Goal: Information Seeking & Learning: Learn about a topic

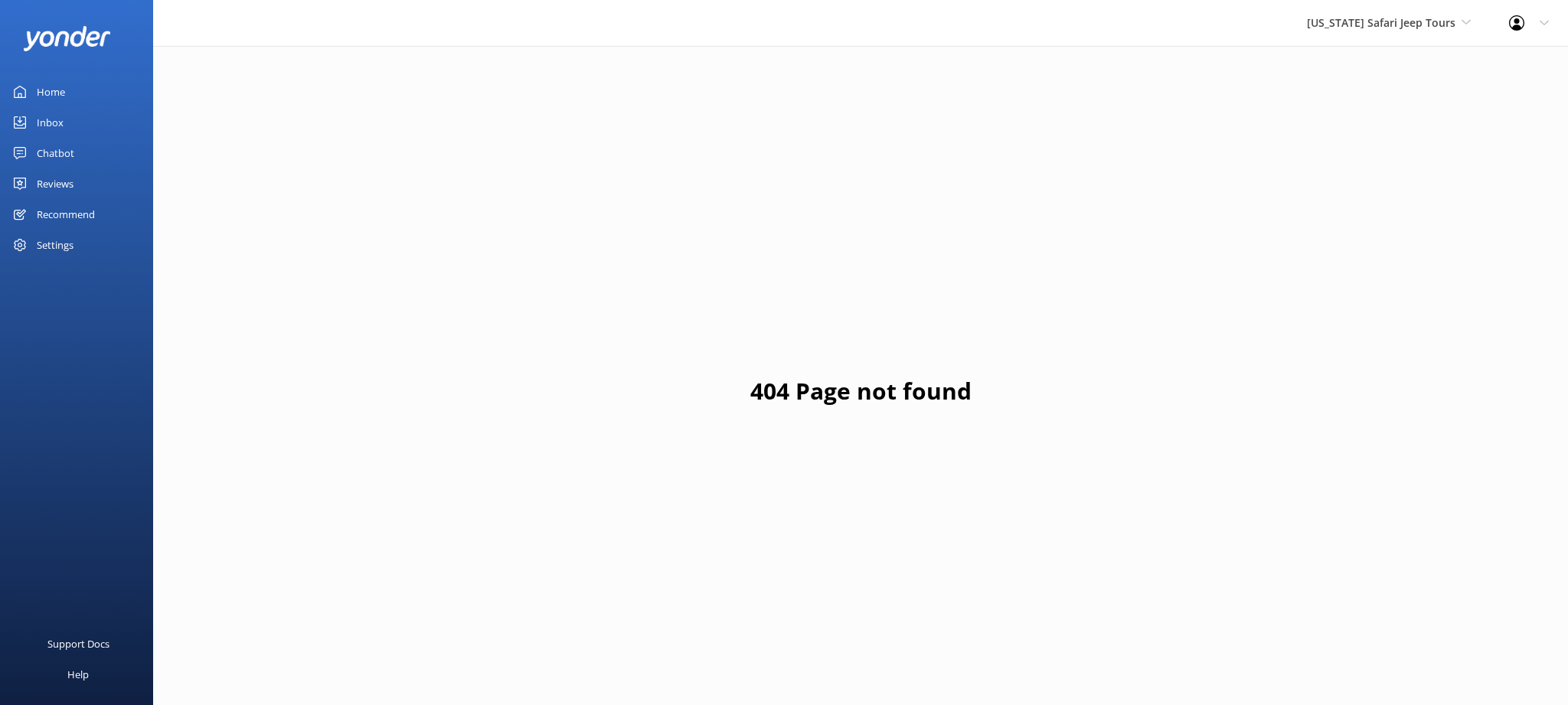
click at [48, 89] on div "Home" at bounding box center [51, 91] width 29 height 30
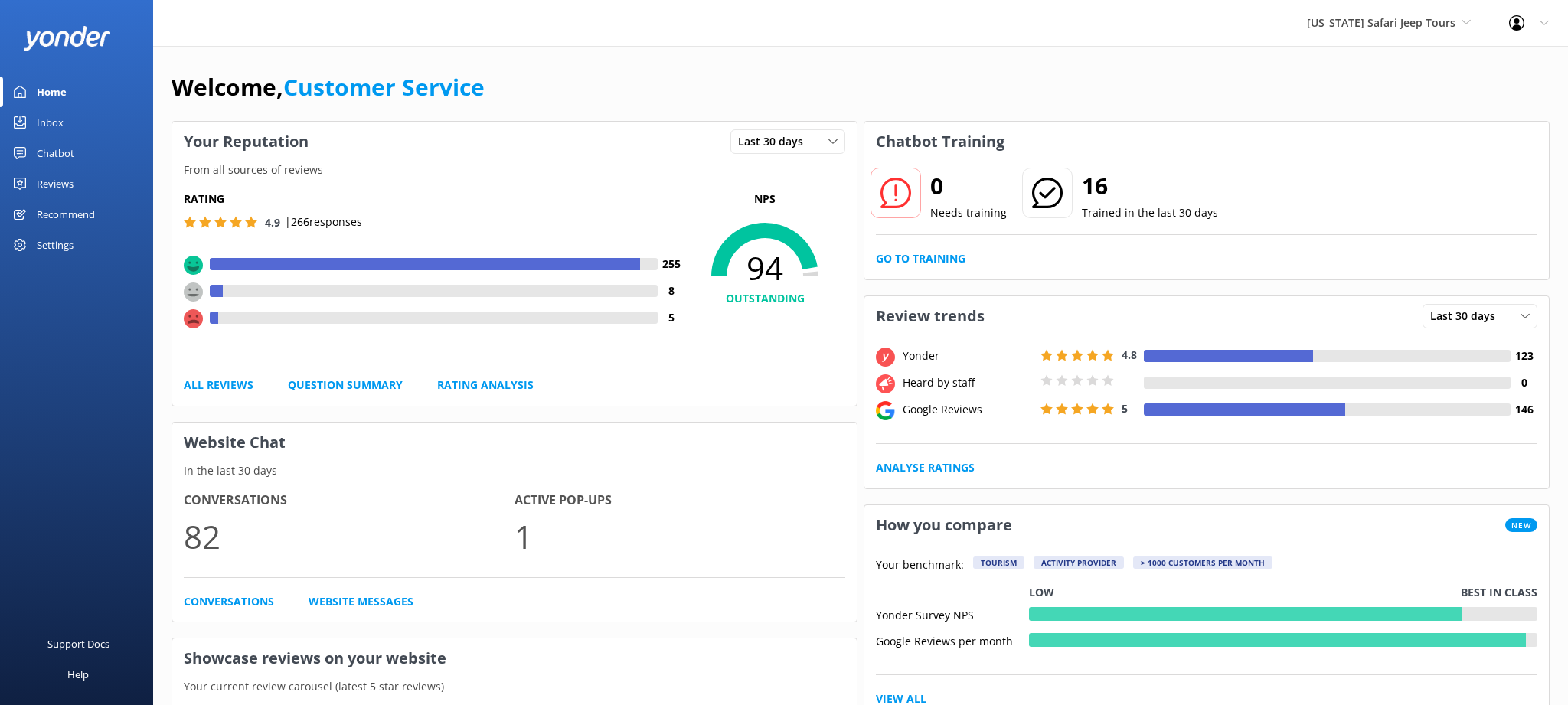
click at [66, 182] on div "Reviews" at bounding box center [55, 184] width 37 height 30
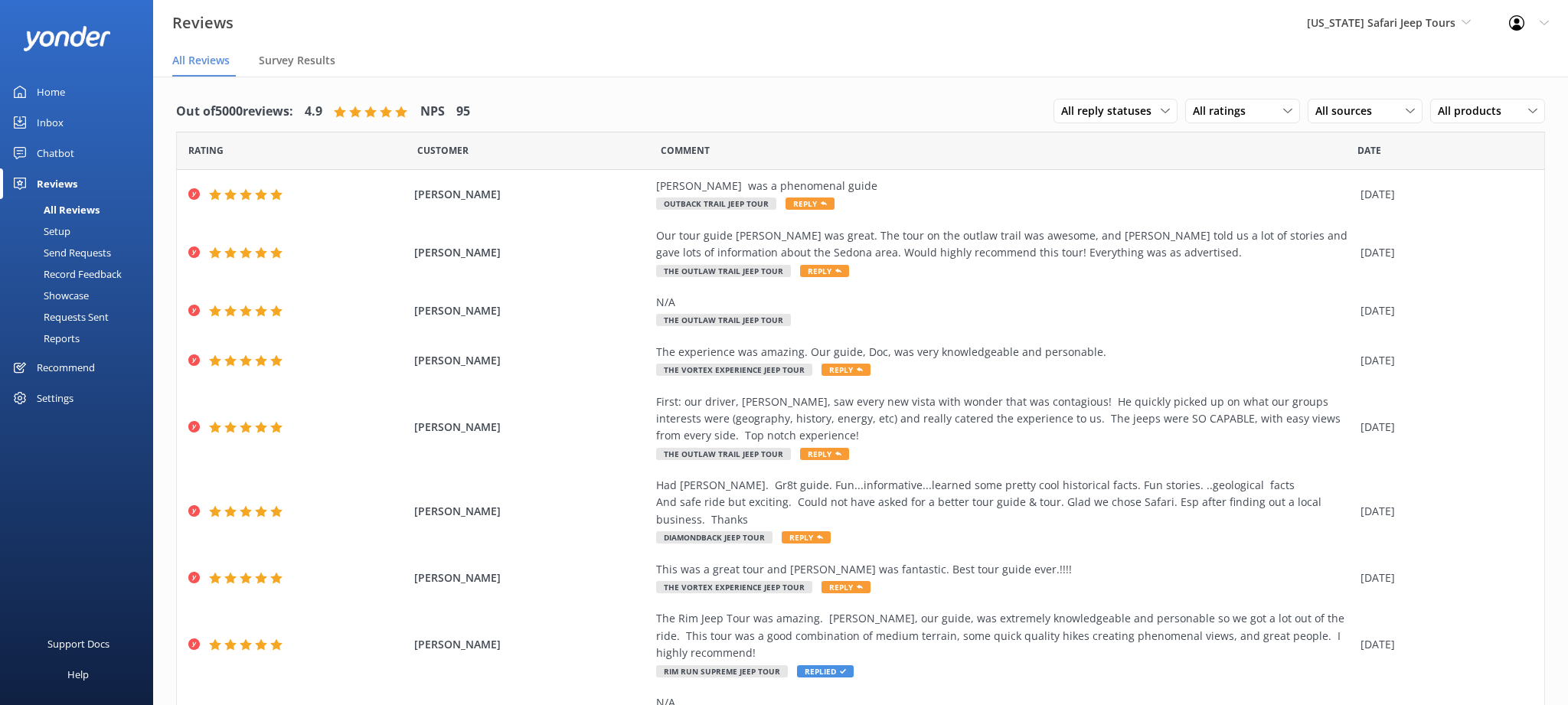
click at [58, 91] on div "Home" at bounding box center [51, 91] width 29 height 30
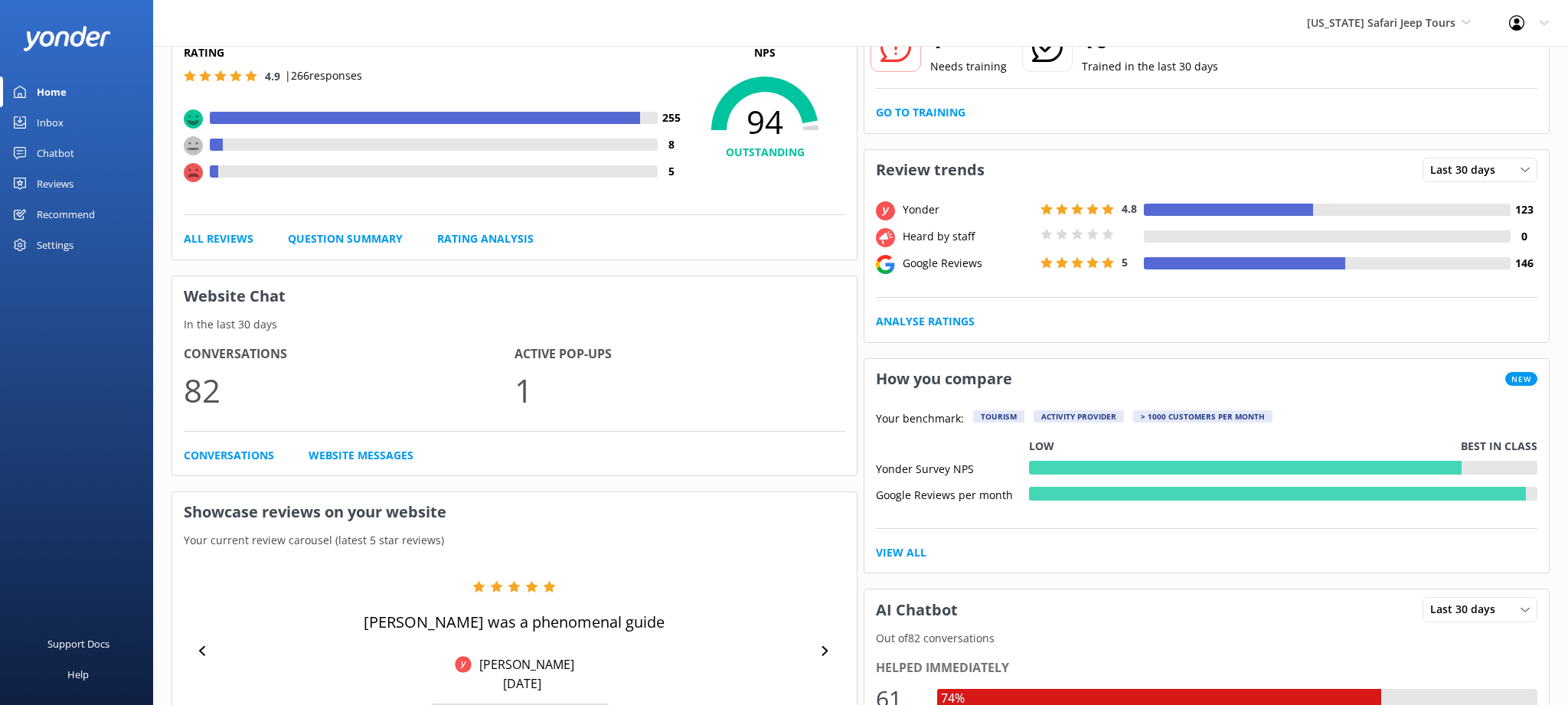
scroll to position [345, 0]
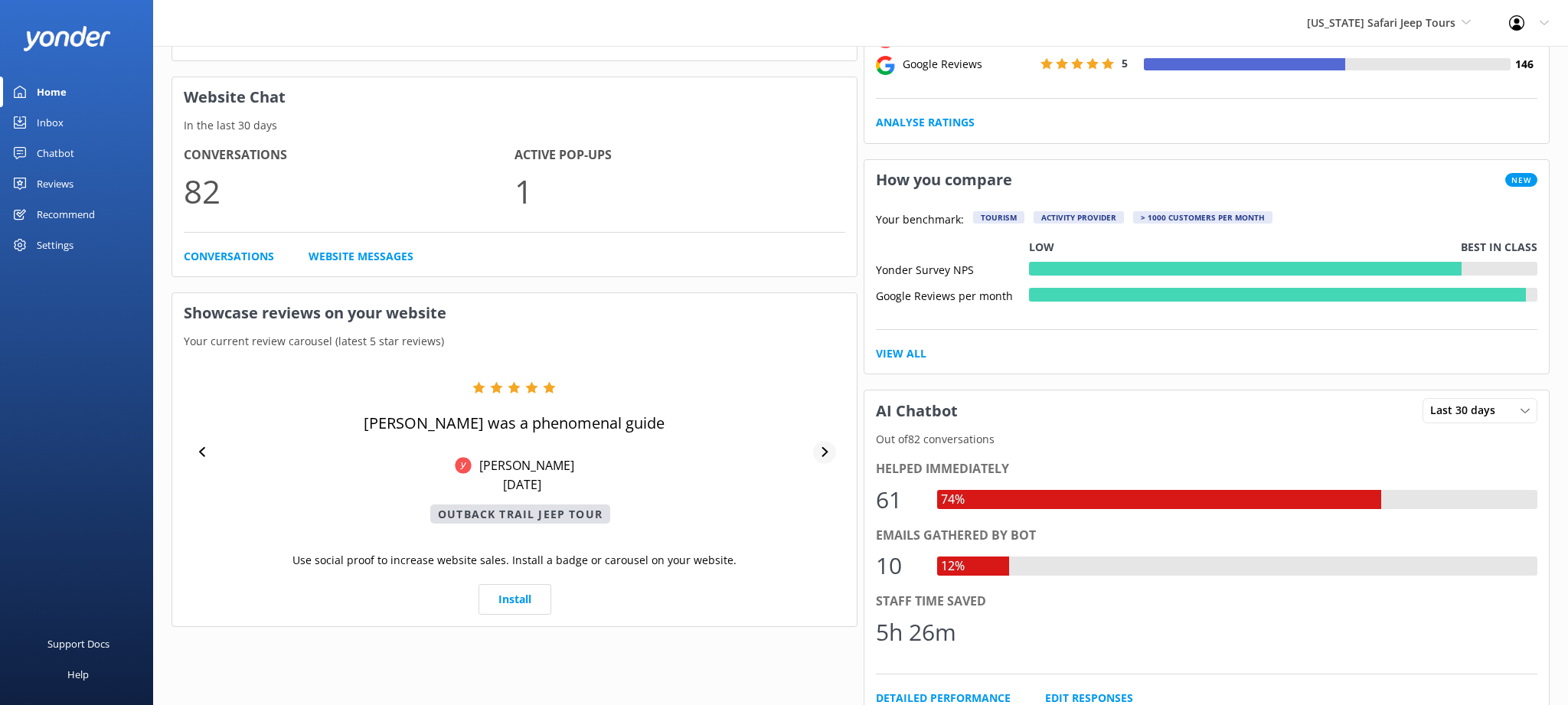
click at [826, 450] on icon at bounding box center [824, 453] width 6 height 10
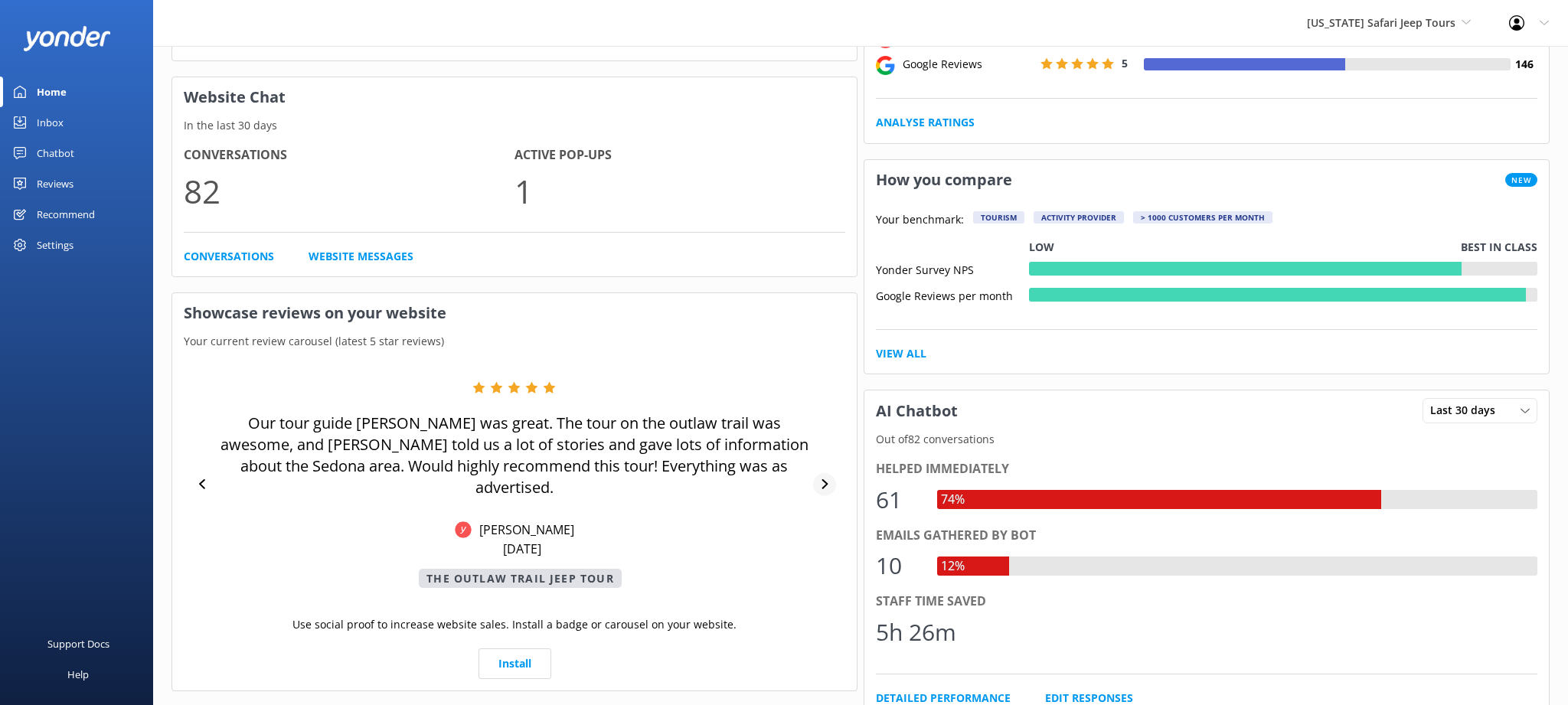
click at [826, 450] on div "Our tour guide [PERSON_NAME] was great. The tour on the outlaw trail was awesom…" at bounding box center [514, 484] width 661 height 207
click at [824, 480] on icon at bounding box center [825, 484] width 10 height 10
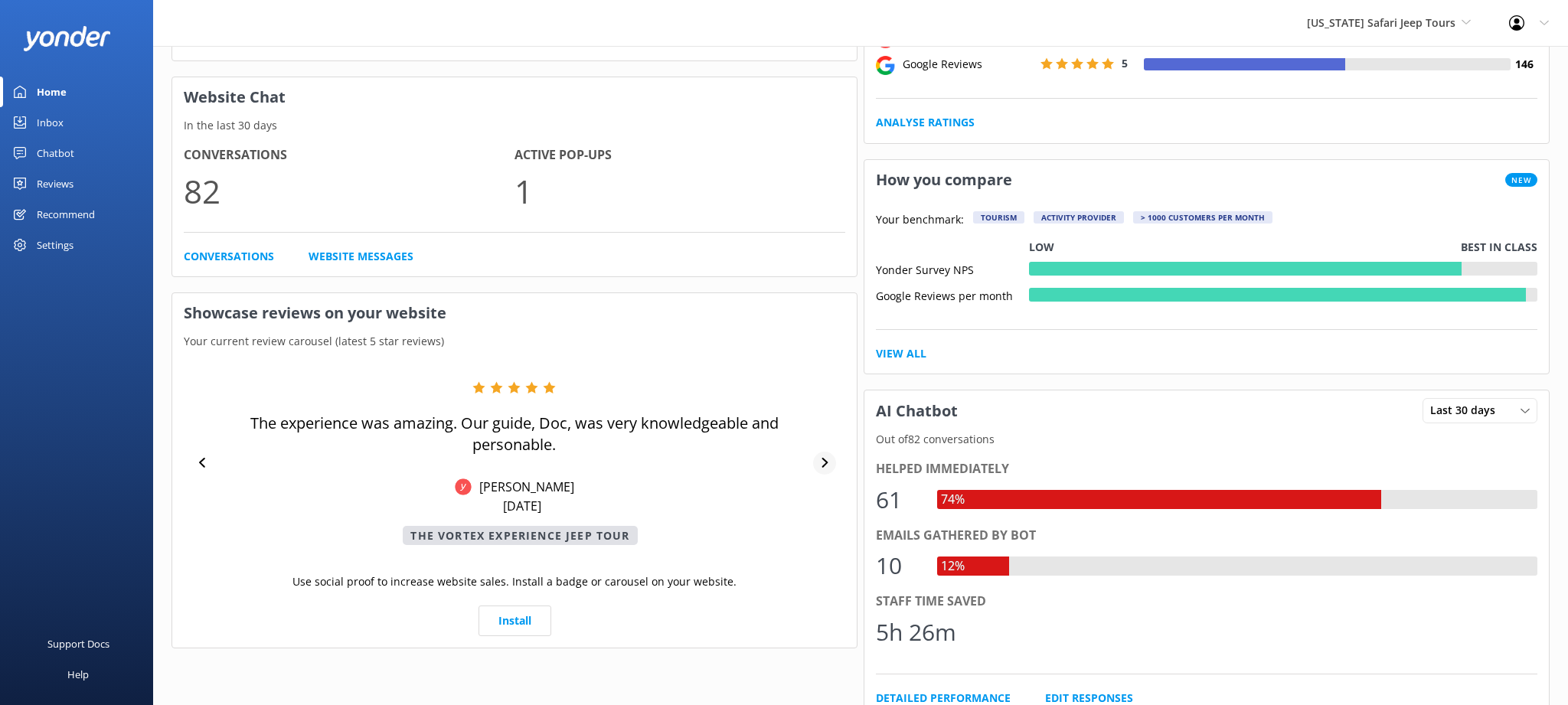
click at [825, 460] on icon at bounding box center [824, 463] width 6 height 10
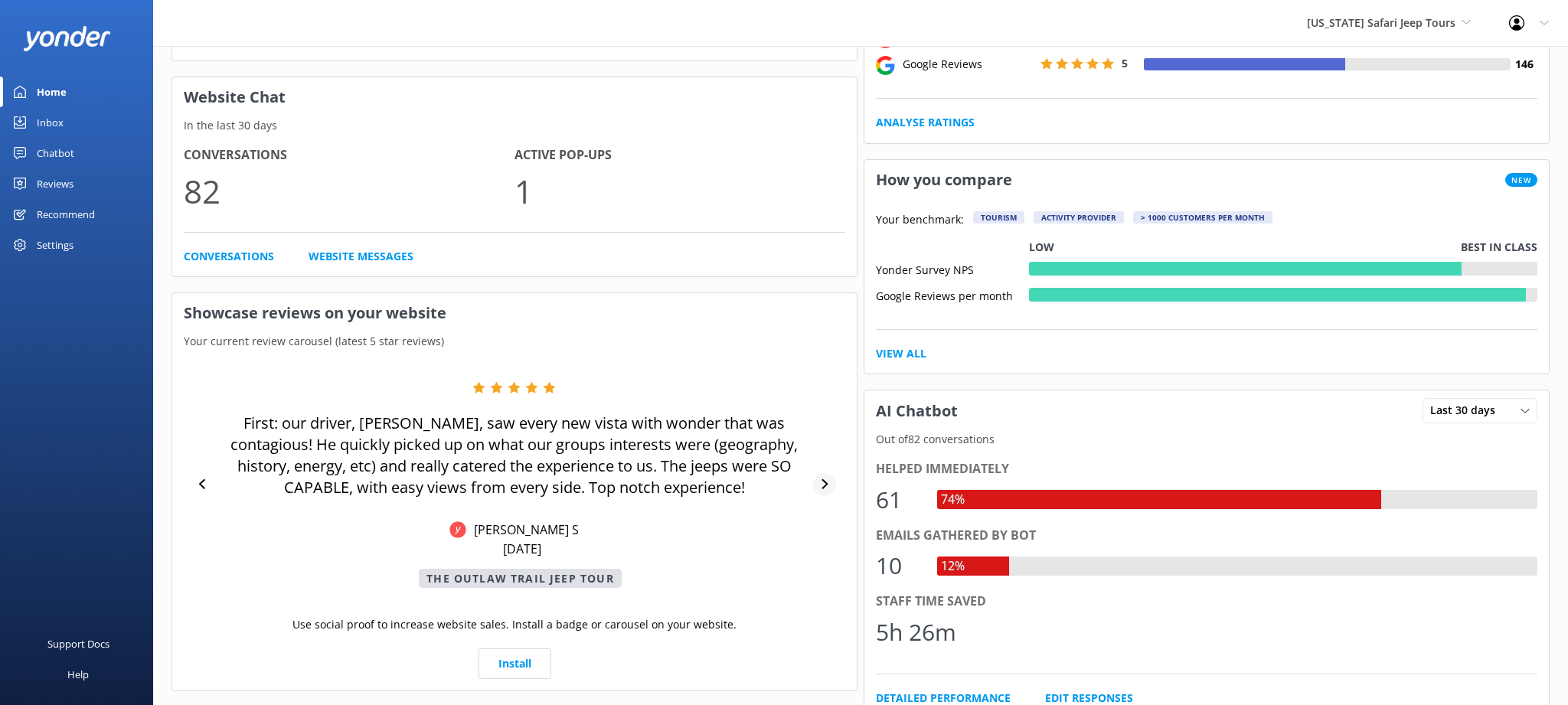
click at [825, 460] on div "First: our driver, [PERSON_NAME], saw every new vista with wonder that was cont…" at bounding box center [514, 484] width 661 height 207
click at [823, 482] on icon at bounding box center [825, 484] width 10 height 10
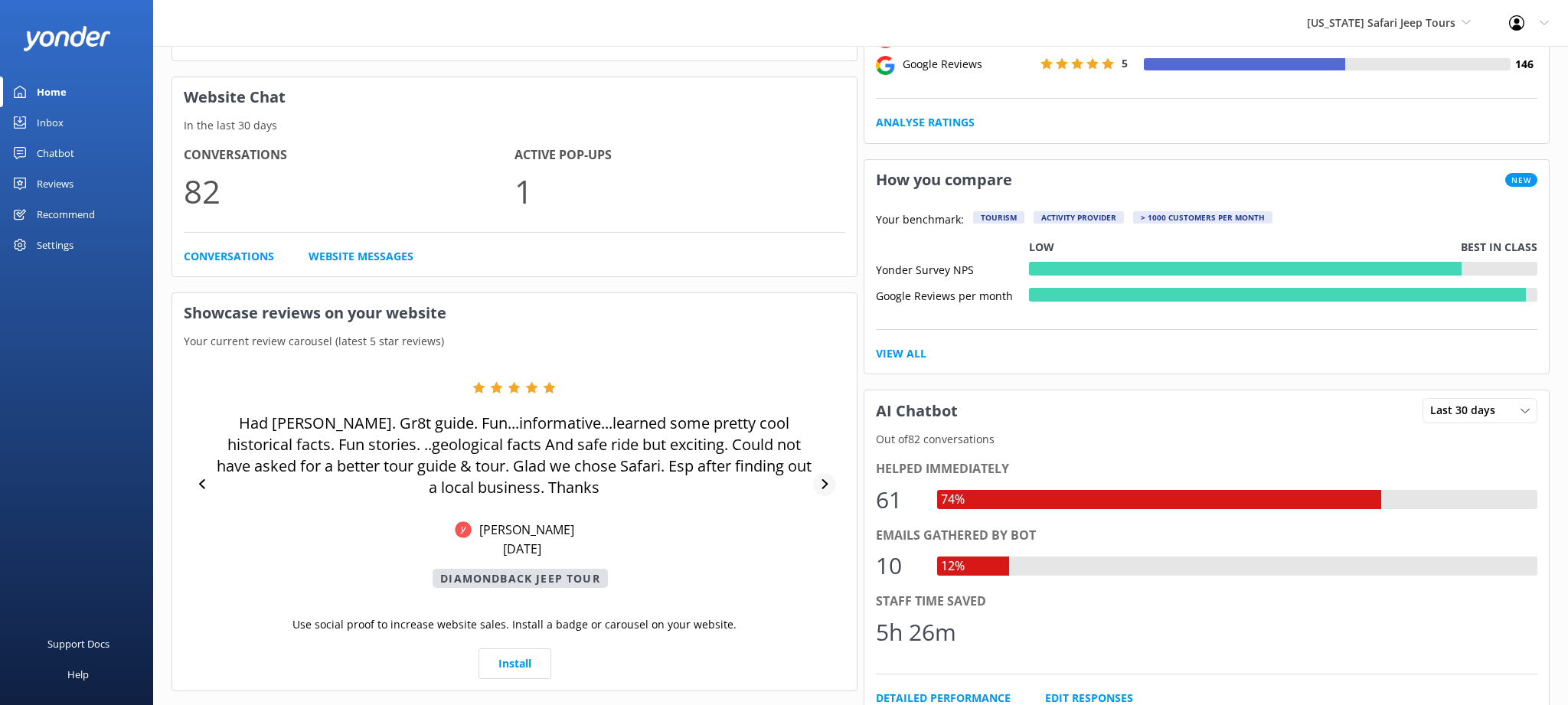
click at [824, 492] on div at bounding box center [825, 484] width 23 height 23
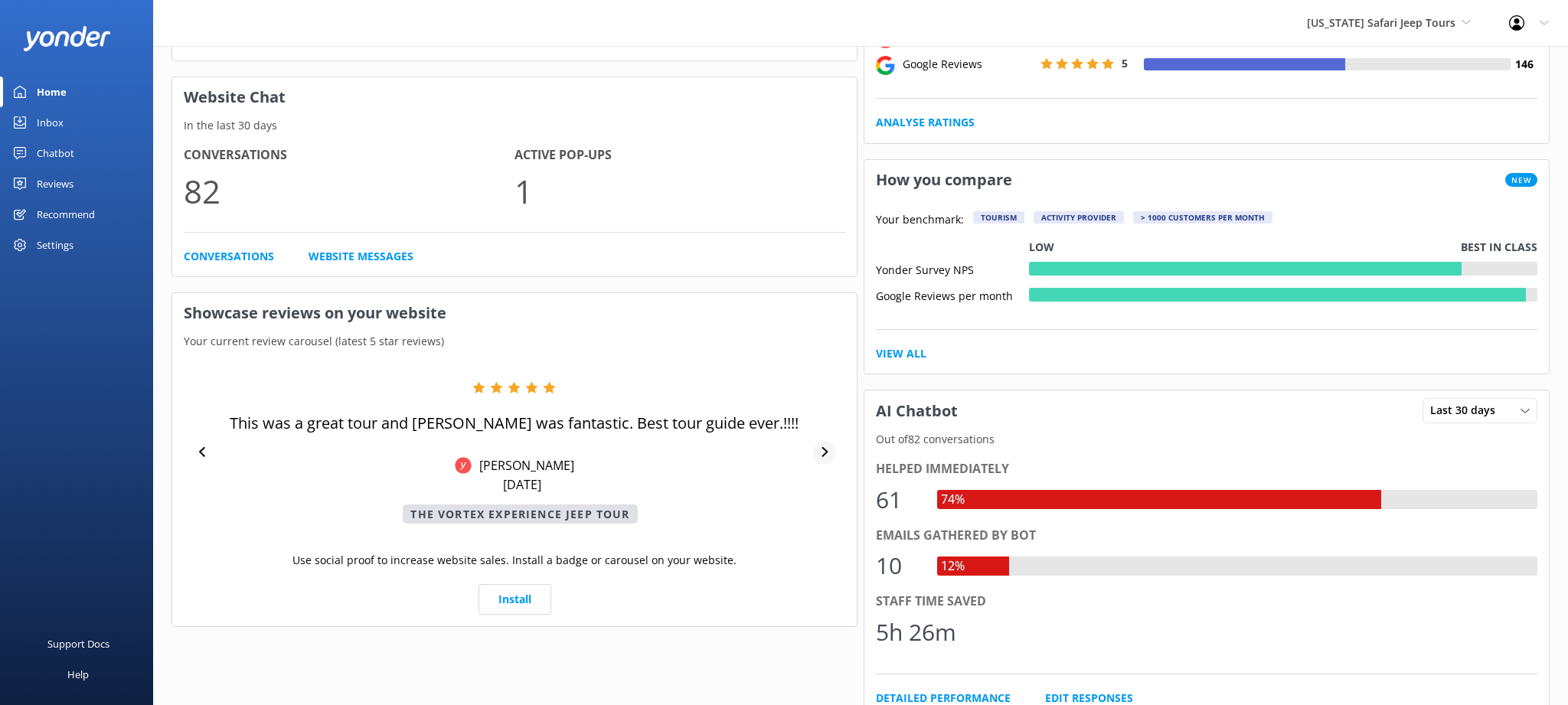
click at [824, 492] on div "This was a great tour and [PERSON_NAME] was fantastic. Best tour guide ever.!!!…" at bounding box center [514, 453] width 661 height 143
click at [822, 457] on icon at bounding box center [824, 453] width 6 height 10
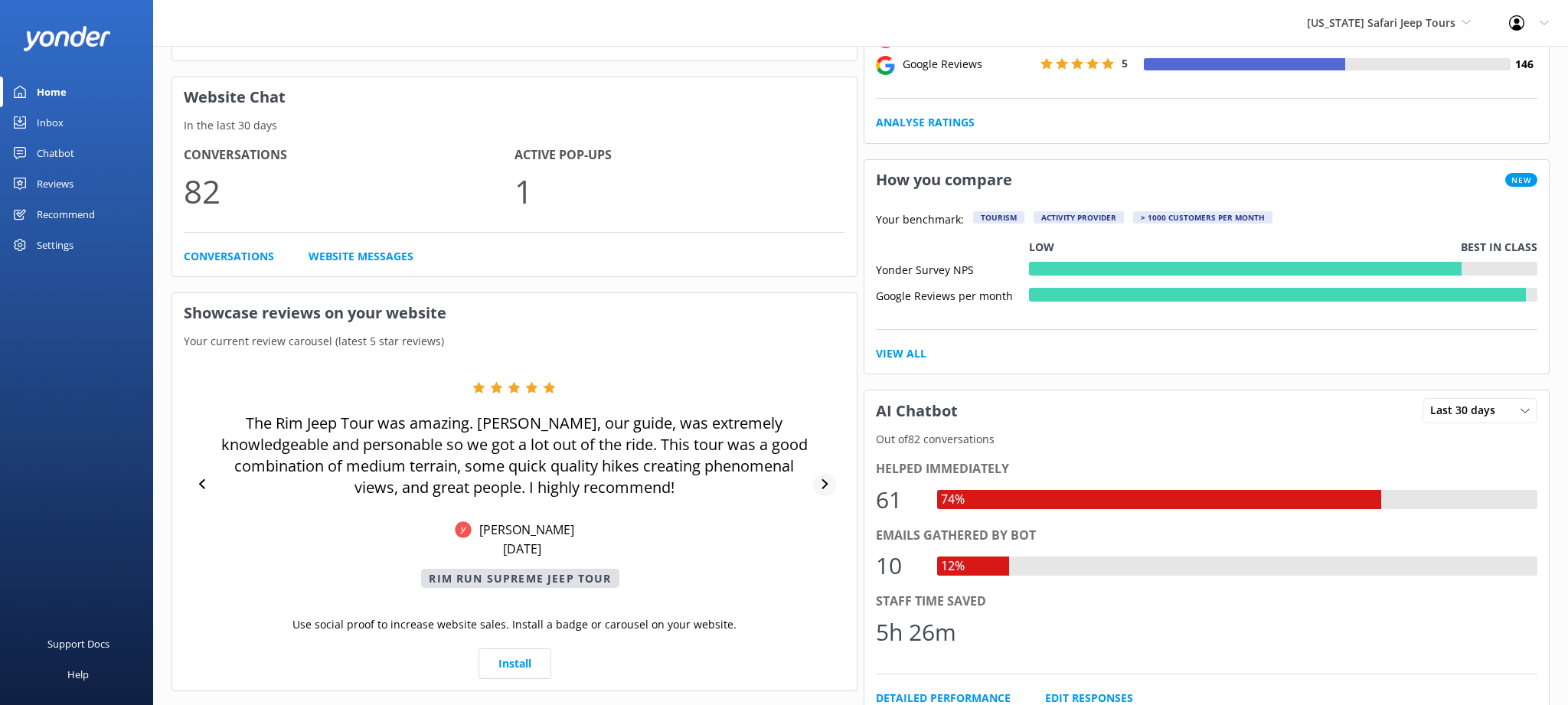
click at [822, 483] on icon at bounding box center [825, 484] width 10 height 10
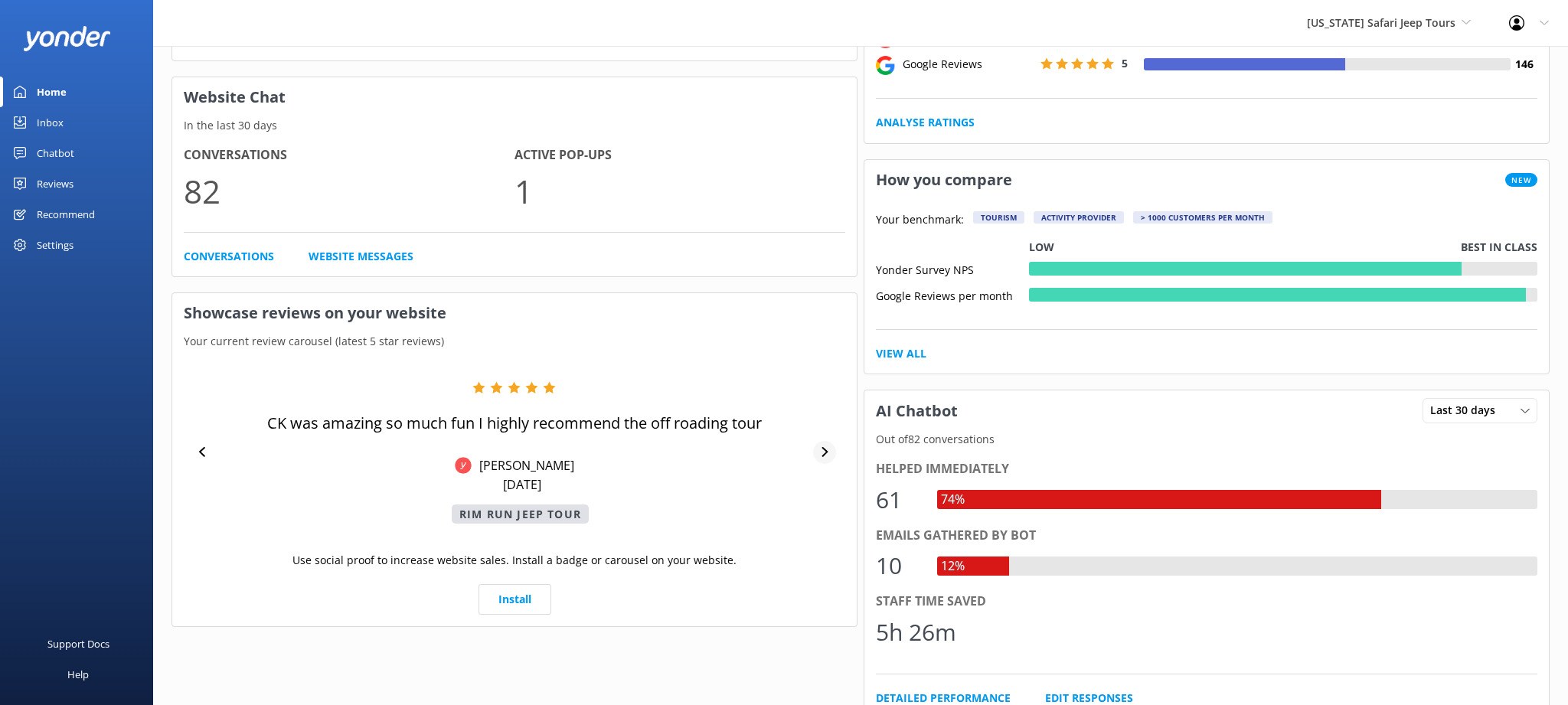
click at [829, 448] on icon at bounding box center [825, 453] width 10 height 10
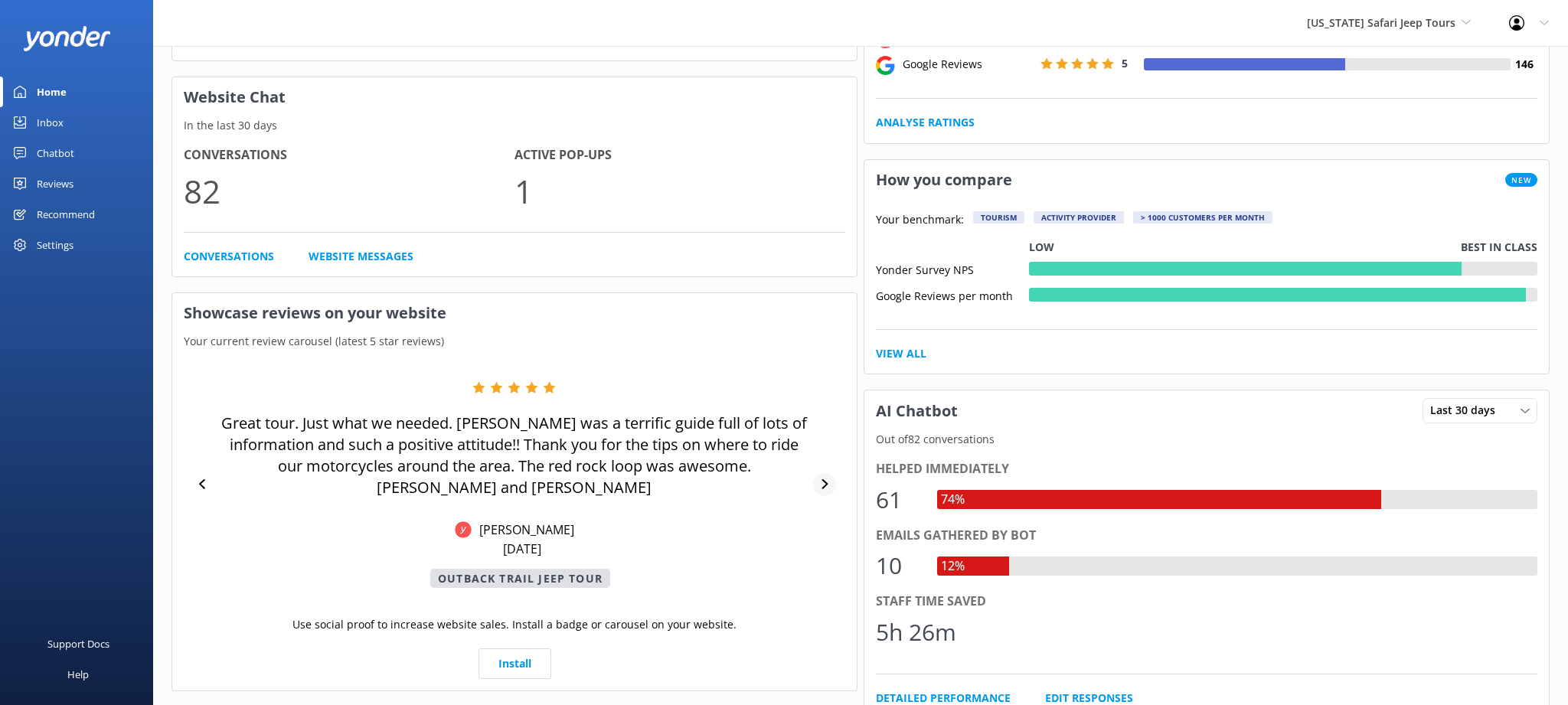
click at [824, 480] on icon at bounding box center [825, 484] width 10 height 10
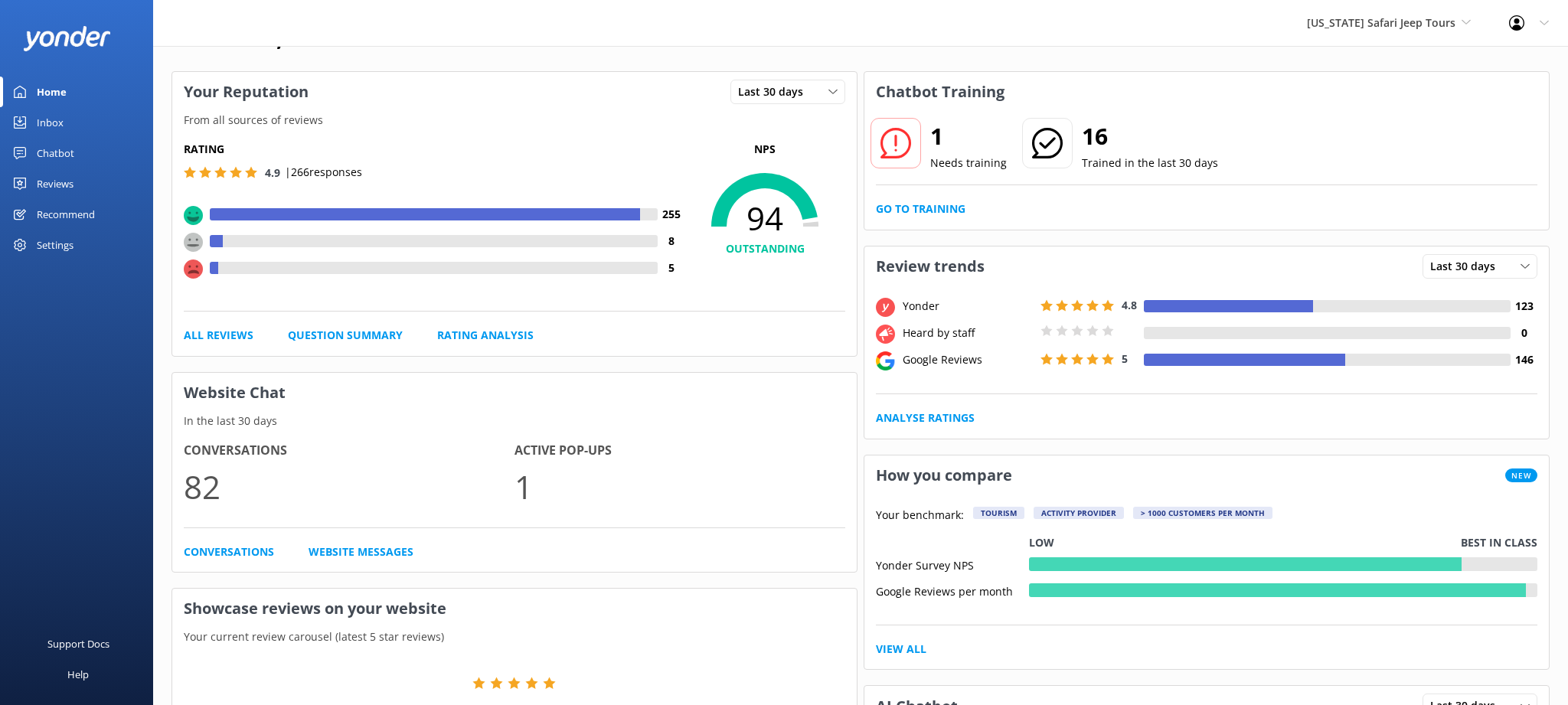
scroll to position [0, 0]
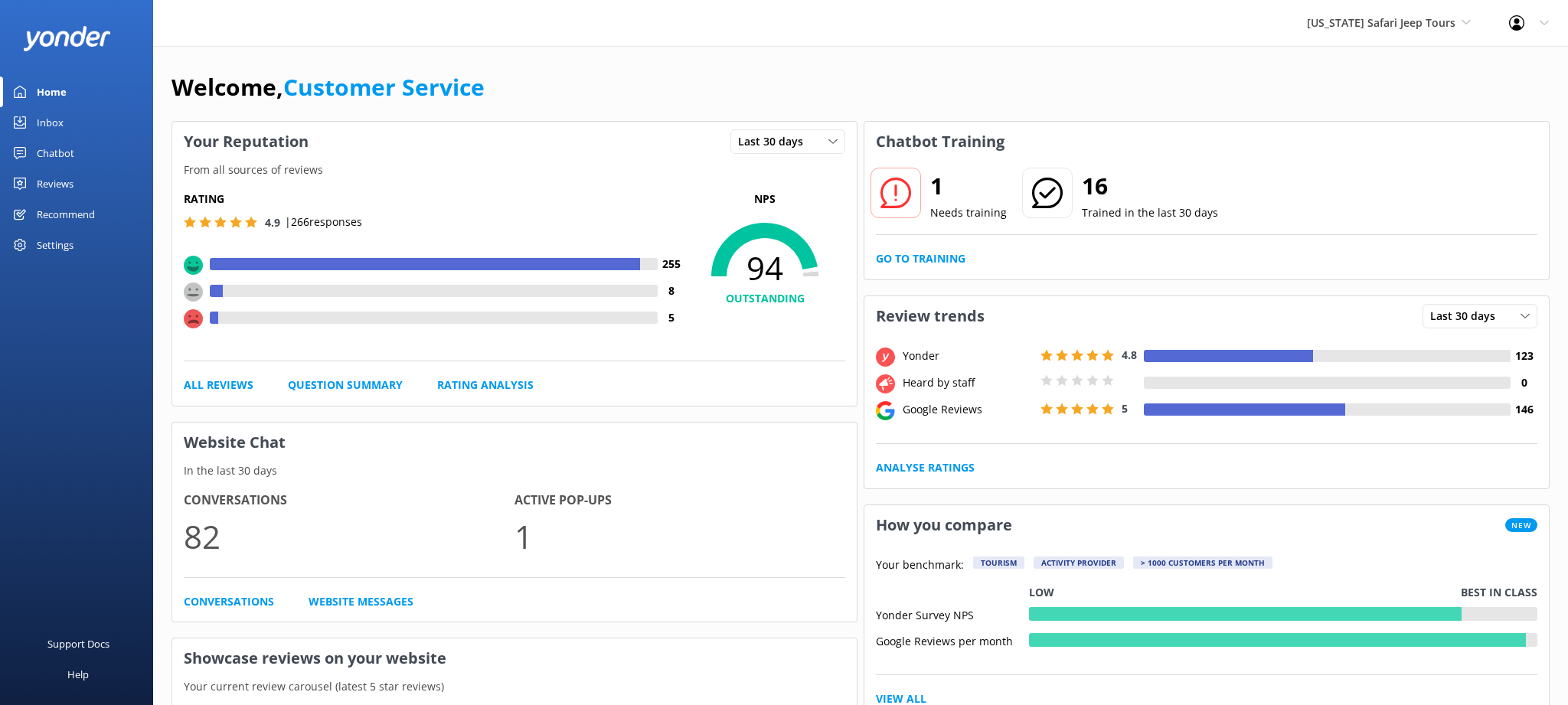
click at [61, 180] on div "Reviews" at bounding box center [55, 184] width 37 height 30
